Goal: Task Accomplishment & Management: Use online tool/utility

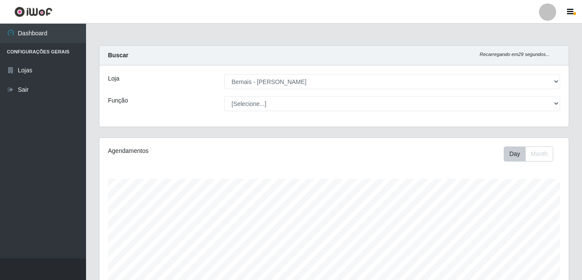
select select "230"
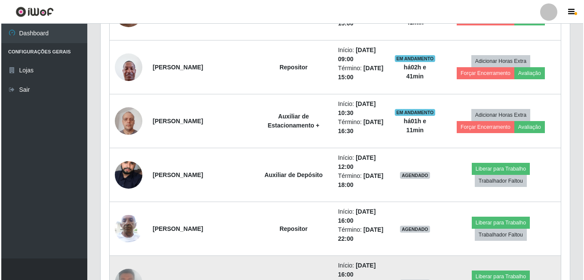
scroll to position [547, 0]
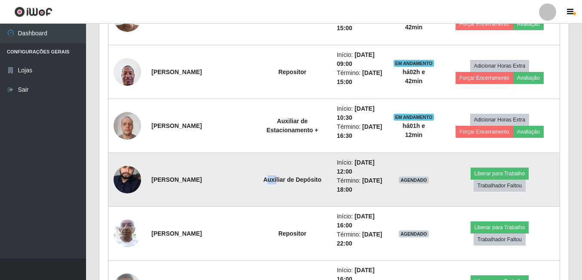
drag, startPoint x: 250, startPoint y: 168, endPoint x: 257, endPoint y: 171, distance: 7.9
click at [257, 171] on td "Auxiliar de Depósito" at bounding box center [292, 180] width 79 height 54
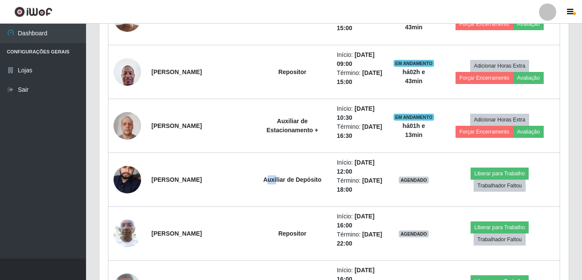
click at [185, 16] on header "Perfil Alterar Senha Sair" at bounding box center [291, 12] width 582 height 24
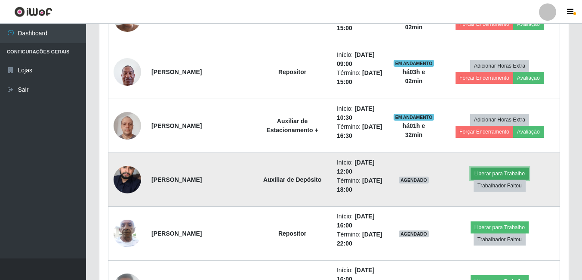
click at [471, 173] on button "Liberar para Trabalho" at bounding box center [500, 173] width 58 height 12
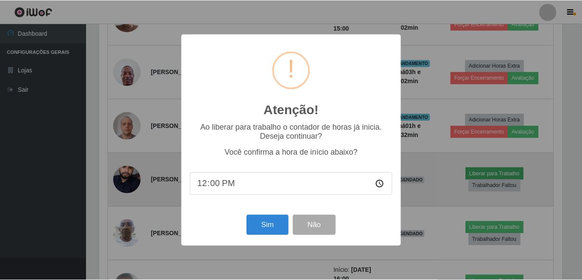
scroll to position [179, 465]
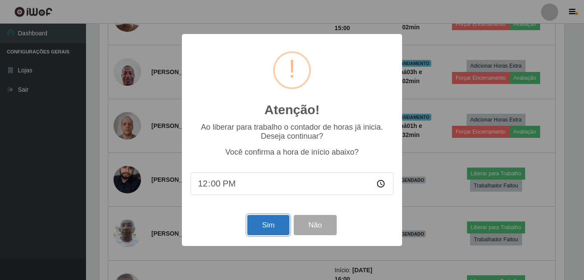
click at [262, 228] on button "Sim" at bounding box center [268, 225] width 42 height 20
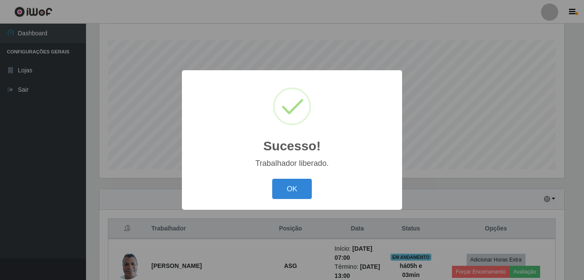
click at [272, 179] on button "OK" at bounding box center [292, 189] width 40 height 20
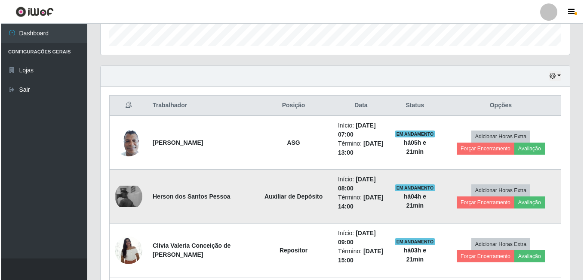
scroll to position [268, 0]
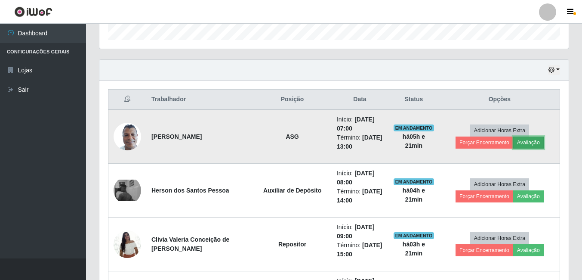
click at [522, 141] on button "Avaliação" at bounding box center [528, 142] width 31 height 12
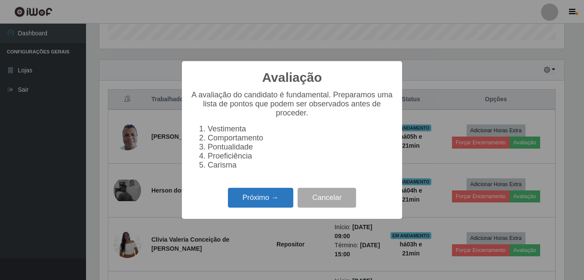
click at [277, 205] on button "Próximo →" at bounding box center [260, 198] width 65 height 20
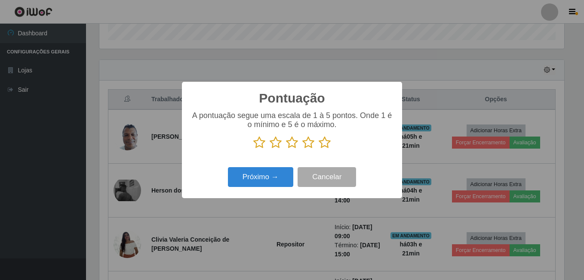
click at [325, 139] on icon at bounding box center [325, 142] width 12 height 13
click at [319, 149] on input "radio" at bounding box center [319, 149] width 0 height 0
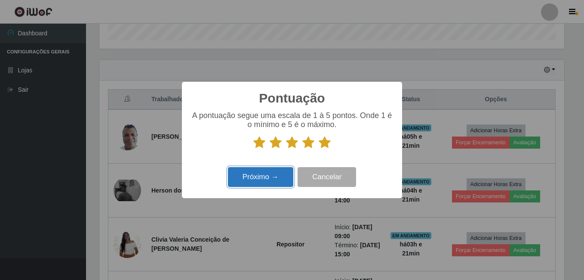
click at [271, 179] on button "Próximo →" at bounding box center [260, 177] width 65 height 20
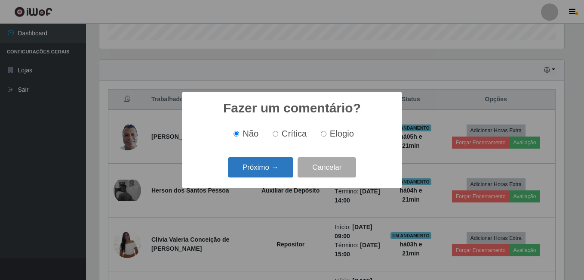
click at [265, 176] on div "Próximo → Cancelar" at bounding box center [292, 167] width 203 height 25
click at [273, 167] on button "Próximo →" at bounding box center [260, 167] width 65 height 20
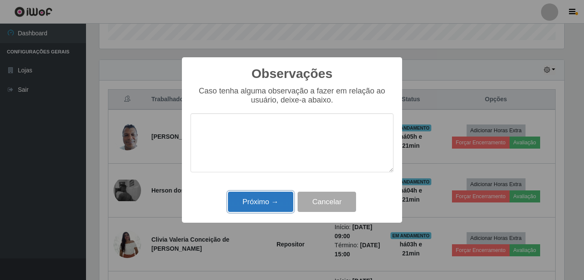
click at [275, 202] on button "Próximo →" at bounding box center [260, 201] width 65 height 20
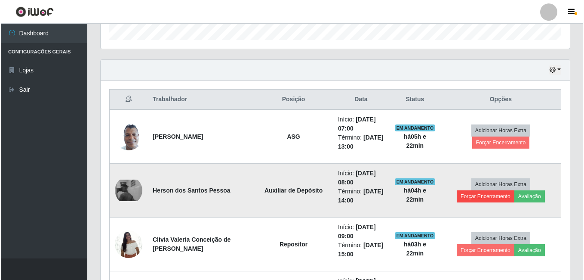
scroll to position [311, 0]
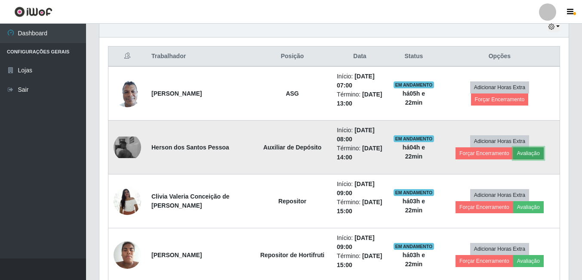
click at [529, 156] on button "Avaliação" at bounding box center [528, 153] width 31 height 12
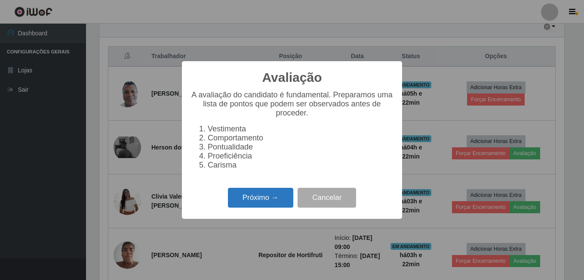
click at [283, 206] on button "Próximo →" at bounding box center [260, 198] width 65 height 20
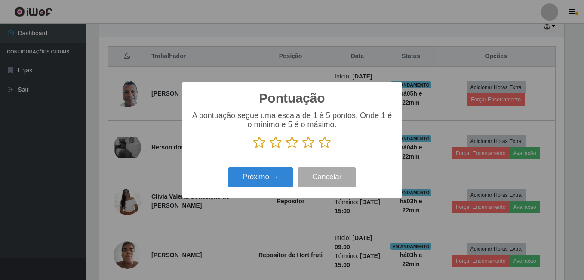
scroll to position [430052, 429765]
click at [309, 144] on icon at bounding box center [308, 142] width 12 height 13
click at [302, 149] on input "radio" at bounding box center [302, 149] width 0 height 0
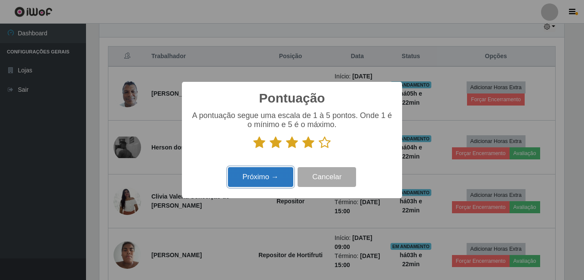
click at [285, 172] on button "Próximo →" at bounding box center [260, 177] width 65 height 20
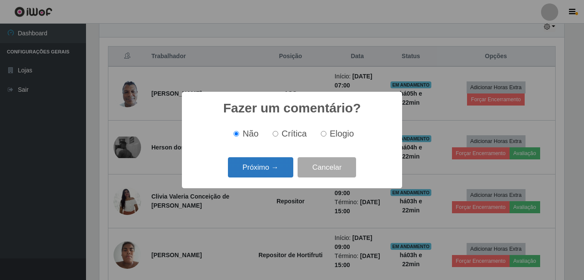
click at [281, 165] on button "Próximo →" at bounding box center [260, 167] width 65 height 20
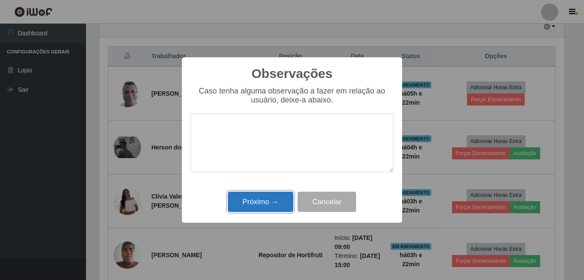
click at [284, 203] on button "Próximo →" at bounding box center [260, 201] width 65 height 20
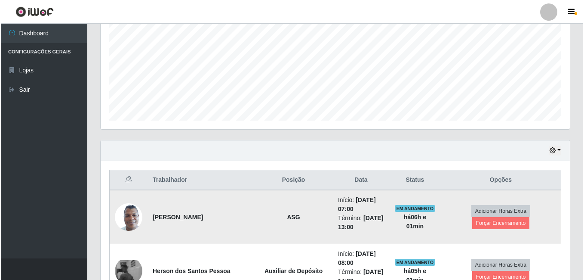
scroll to position [225, 0]
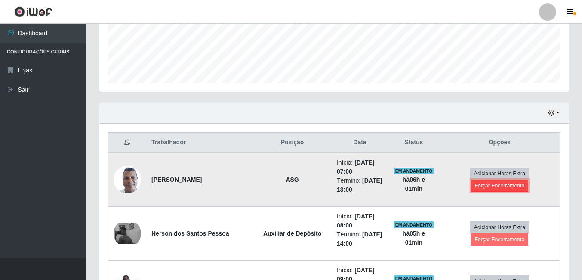
click at [507, 187] on button "Forçar Encerramento" at bounding box center [500, 185] width 58 height 12
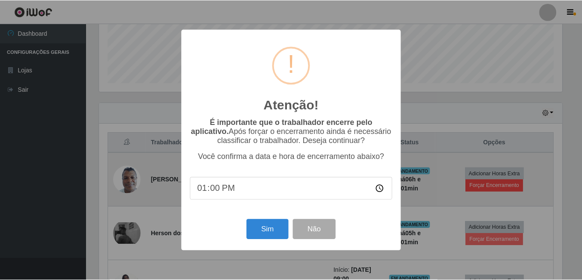
scroll to position [179, 465]
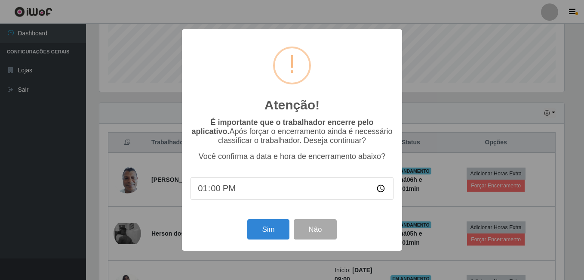
click at [246, 225] on div "Sim Não" at bounding box center [292, 229] width 203 height 25
click at [255, 229] on button "Sim" at bounding box center [268, 229] width 42 height 20
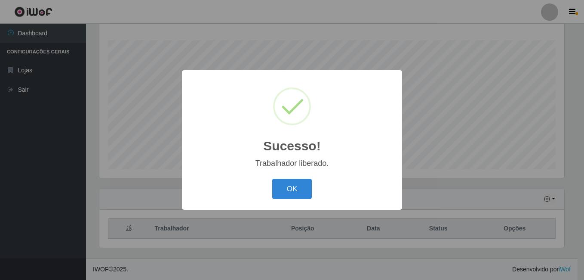
click at [272, 179] on button "OK" at bounding box center [292, 189] width 40 height 20
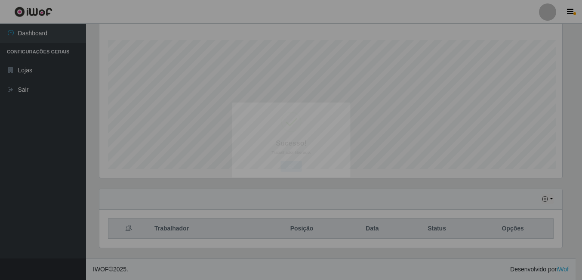
scroll to position [179, 469]
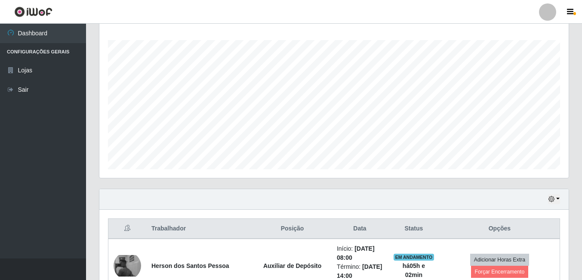
click at [573, 52] on div "Agendamentos Day Month 07/08 Agendamentos 86" at bounding box center [333, 94] width 483 height 190
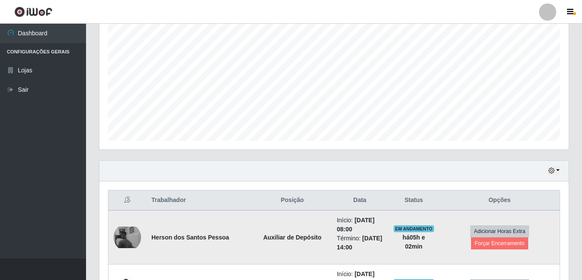
scroll to position [182, 0]
